Goal: Information Seeking & Learning: Learn about a topic

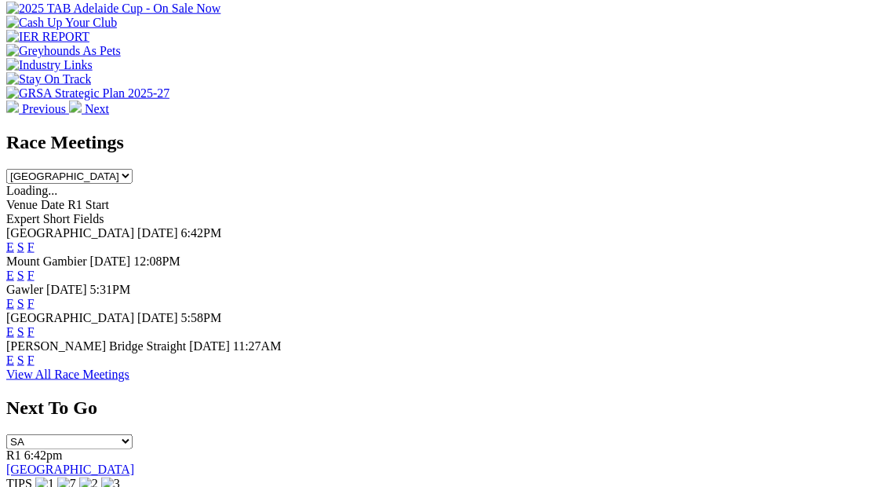
scroll to position [607, 0]
click at [35, 352] on link "F" at bounding box center [30, 358] width 7 height 13
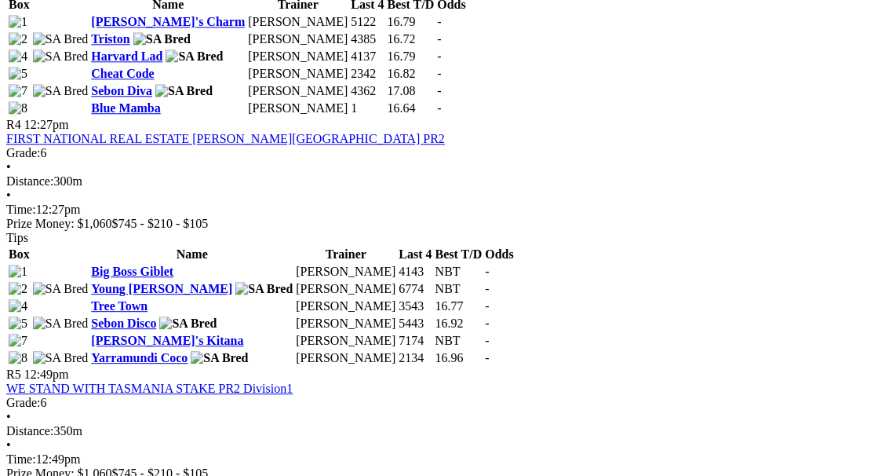
scroll to position [1400, 0]
